Goal: Task Accomplishment & Management: Use online tool/utility

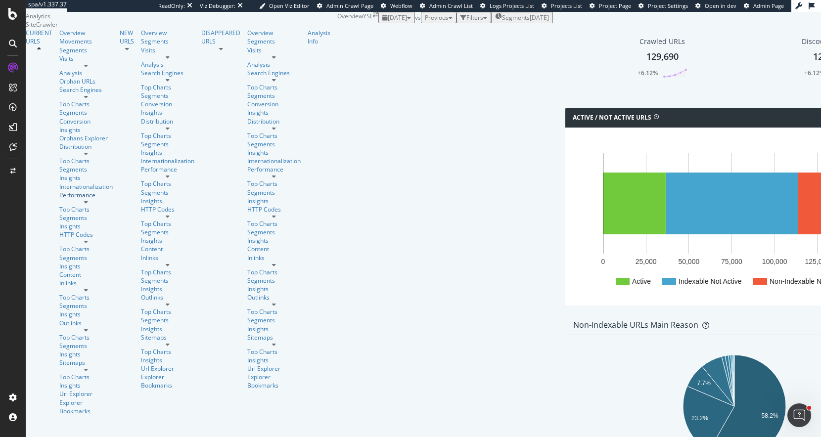
scroll to position [662, 0]
click at [59, 89] on div "ActionBoard" at bounding box center [42, 85] width 34 height 8
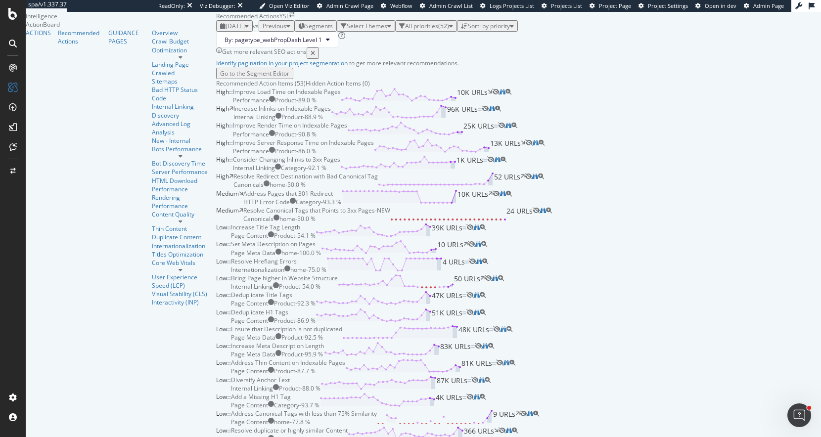
click at [403, 30] on div "All priorities ( 52 )" at bounding box center [426, 26] width 54 height 8
click at [380, 89] on div "High" at bounding box center [374, 85] width 13 height 8
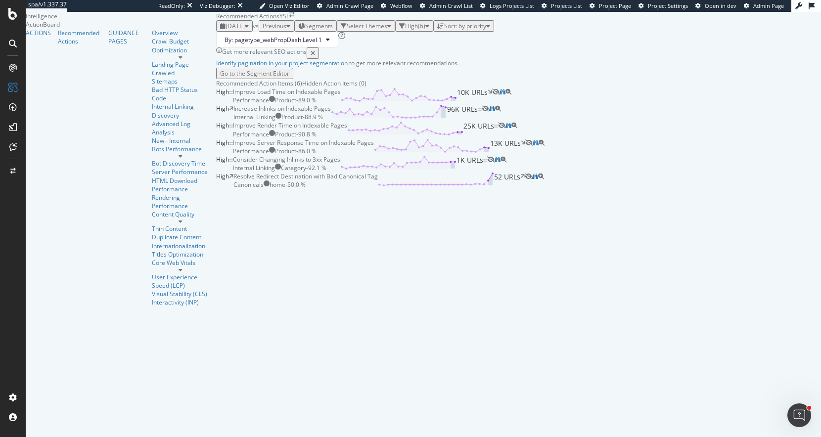
click at [527, 67] on div "Identify pagination in your project segmentation to get more relevant recommend…" at bounding box center [518, 63] width 605 height 8
